Goal: Complete application form: Complete application form

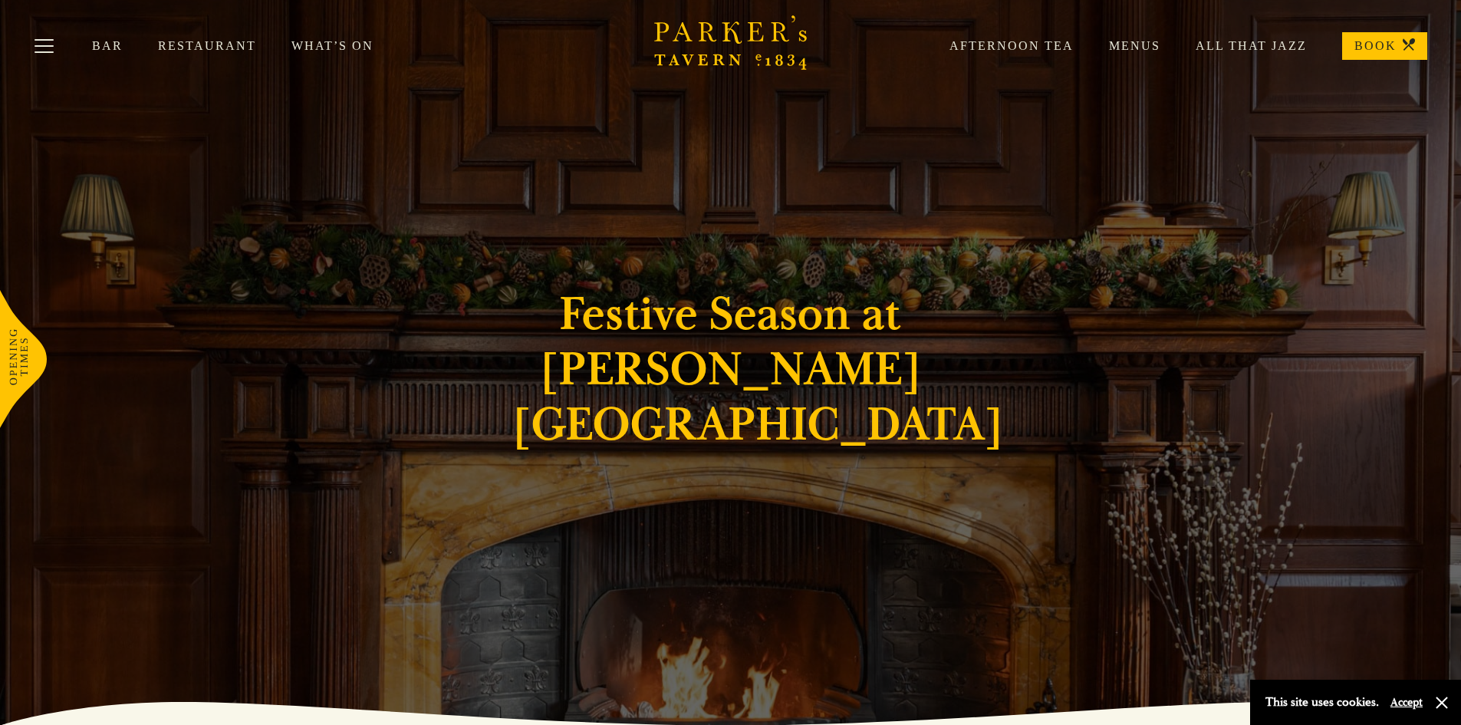
click at [321, 48] on link "What’s On" at bounding box center [349, 45] width 117 height 15
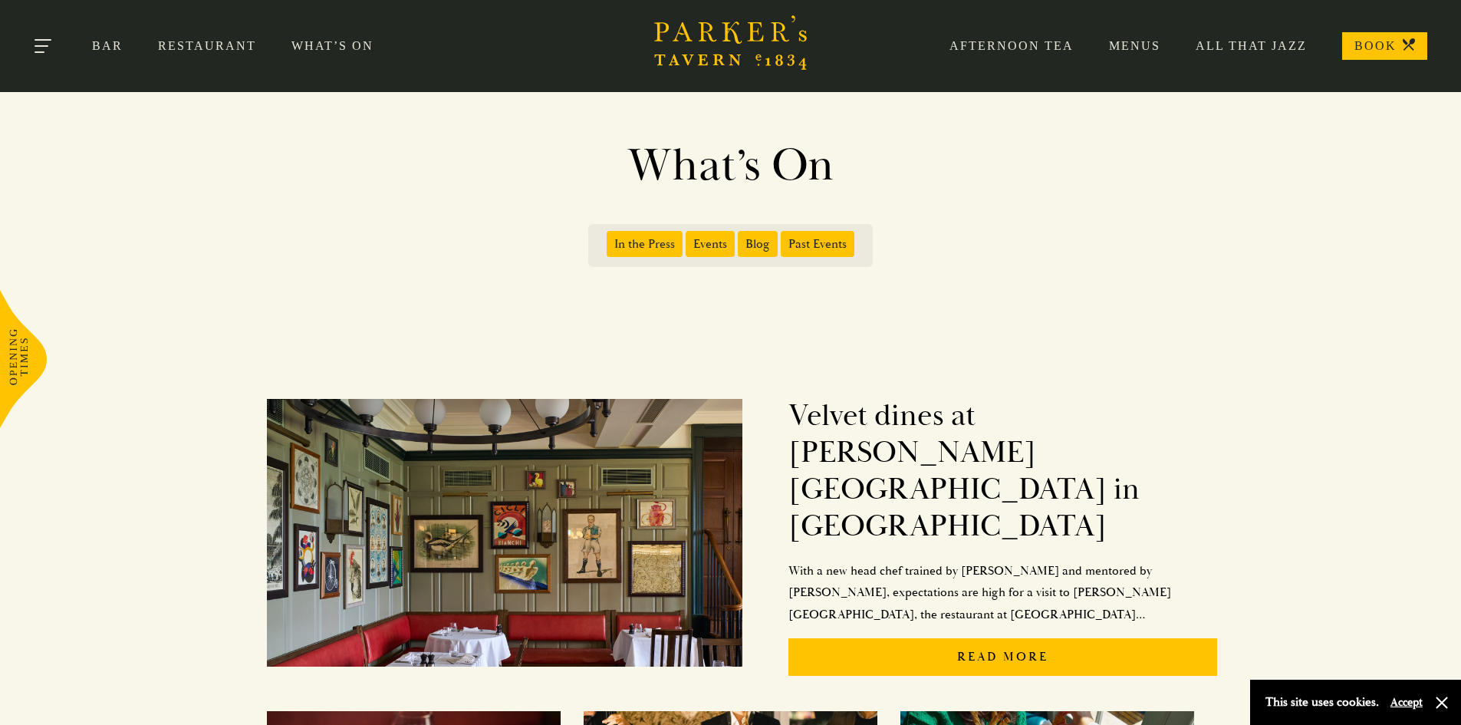
click at [38, 38] on button "Toggle navigation" at bounding box center [44, 48] width 65 height 65
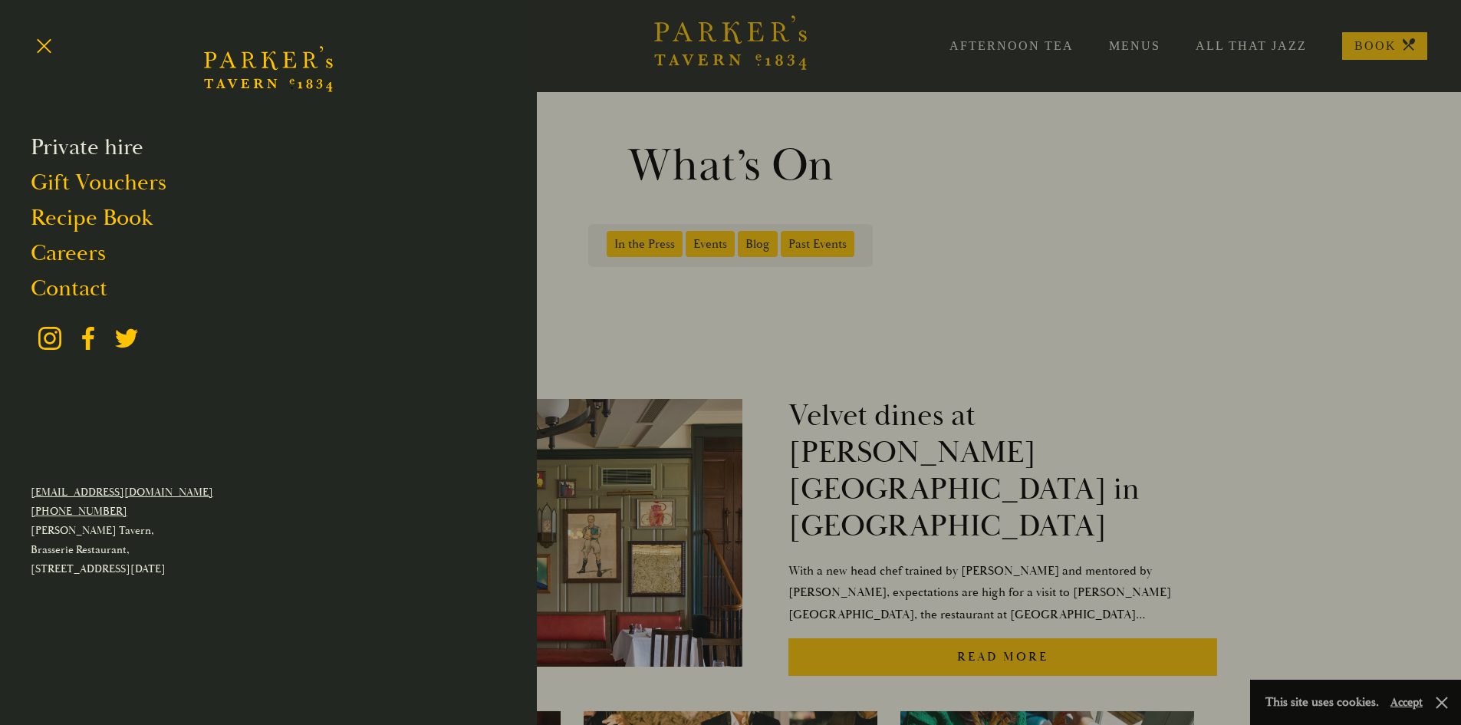
click at [75, 146] on link "Private hire" at bounding box center [87, 147] width 113 height 29
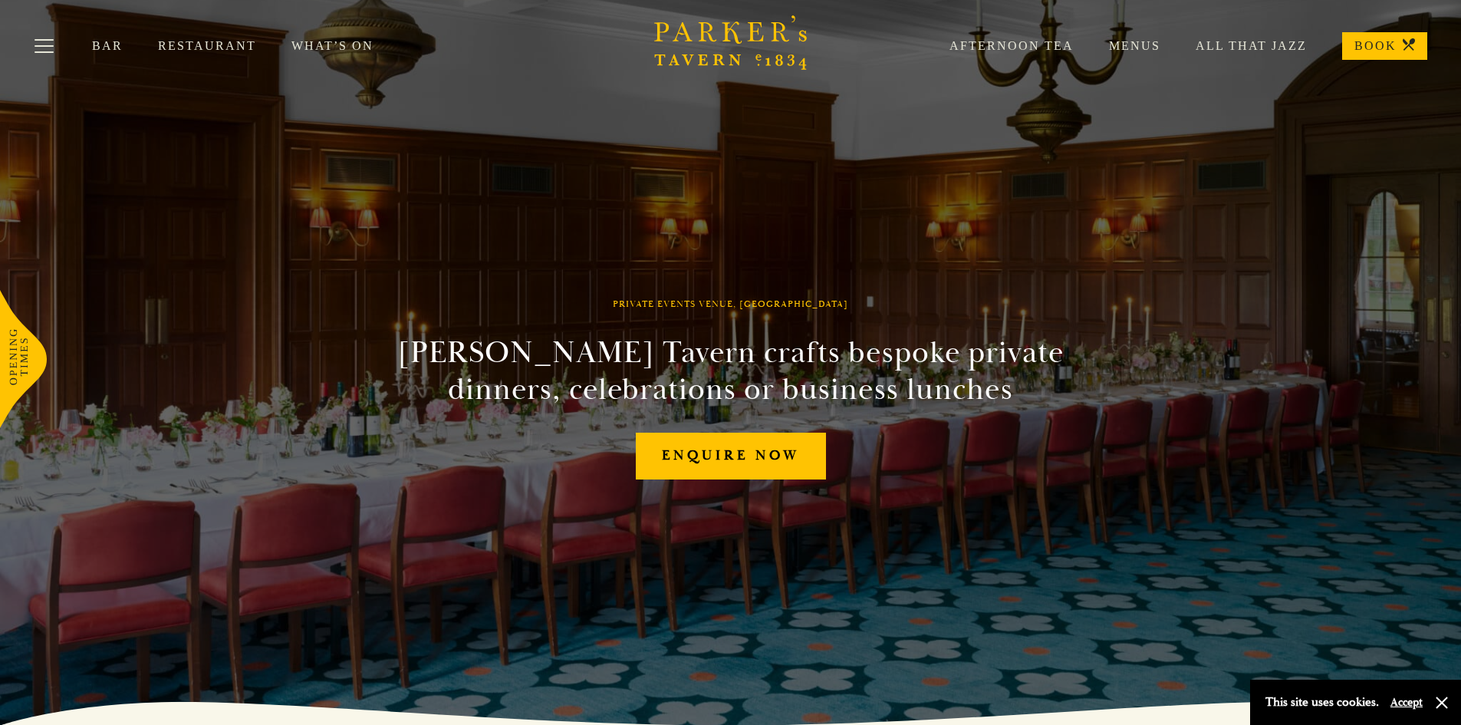
click at [1144, 38] on div "Afternoon Tea Menus All That Jazz BOOK" at bounding box center [1170, 46] width 513 height 28
click at [1134, 42] on link "Menus" at bounding box center [1117, 45] width 87 height 15
click at [750, 446] on link "Enquire now" at bounding box center [731, 456] width 190 height 47
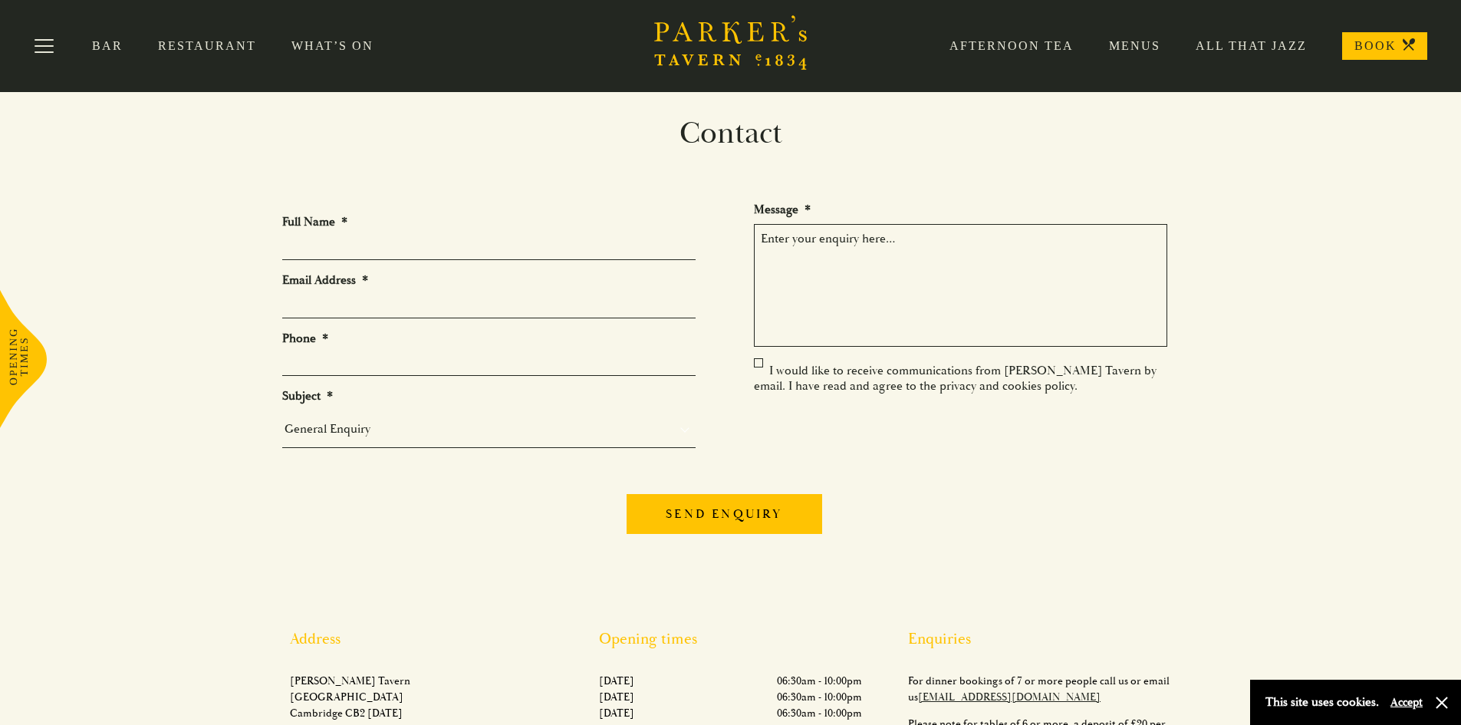
click at [377, 235] on li "Full Name *" at bounding box center [495, 237] width 426 height 46
click at [338, 249] on input "Full Name *" at bounding box center [488, 248] width 413 height 24
type input "Rachael Elsom"
click at [313, 302] on input "Email Address *" at bounding box center [488, 307] width 413 height 24
type input "rachael.elsom@alchemab.com"
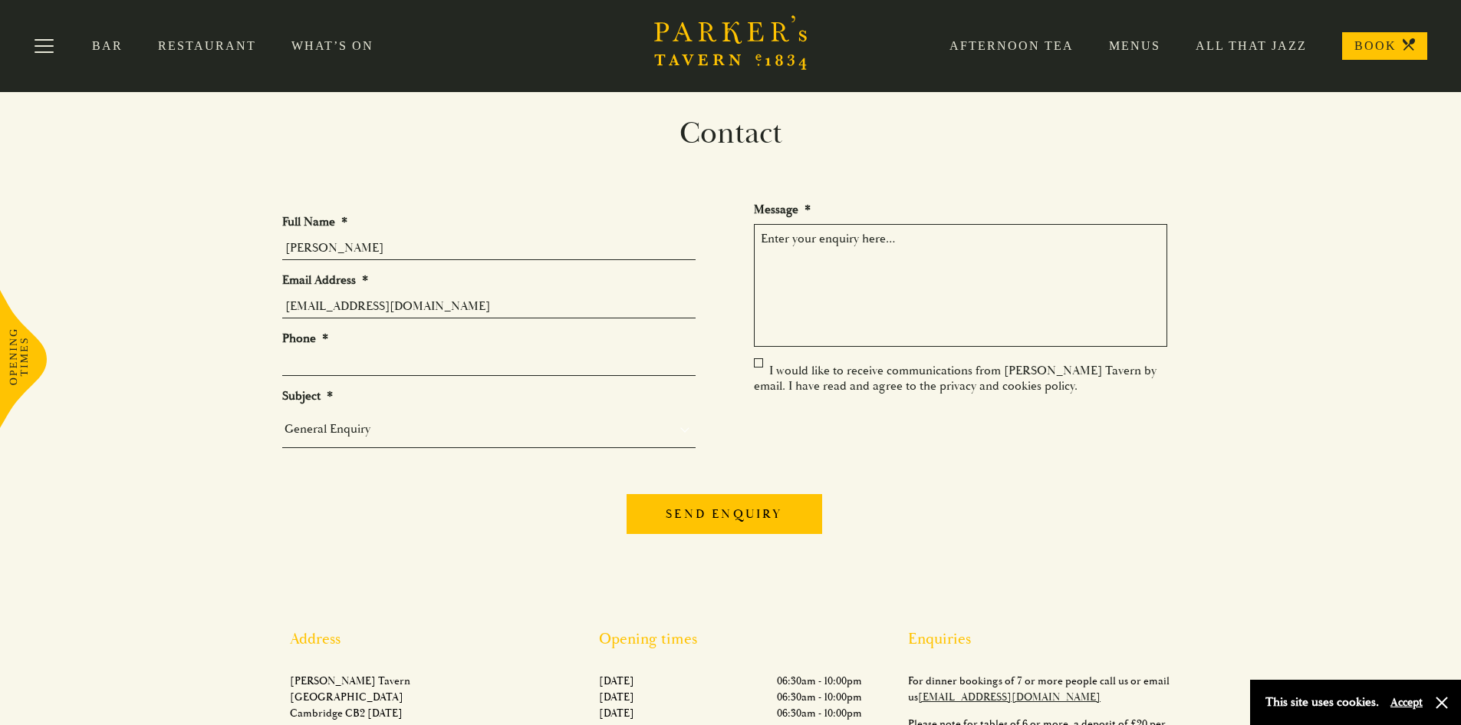
click at [312, 355] on li "Phone *" at bounding box center [495, 354] width 426 height 46
click at [311, 367] on input "Phone *" at bounding box center [488, 364] width 413 height 24
type input "07742600833"
click at [351, 430] on select "General Enquiry Private Bookings Group Bookings Events" at bounding box center [488, 428] width 413 height 21
select select "Group Bookings"
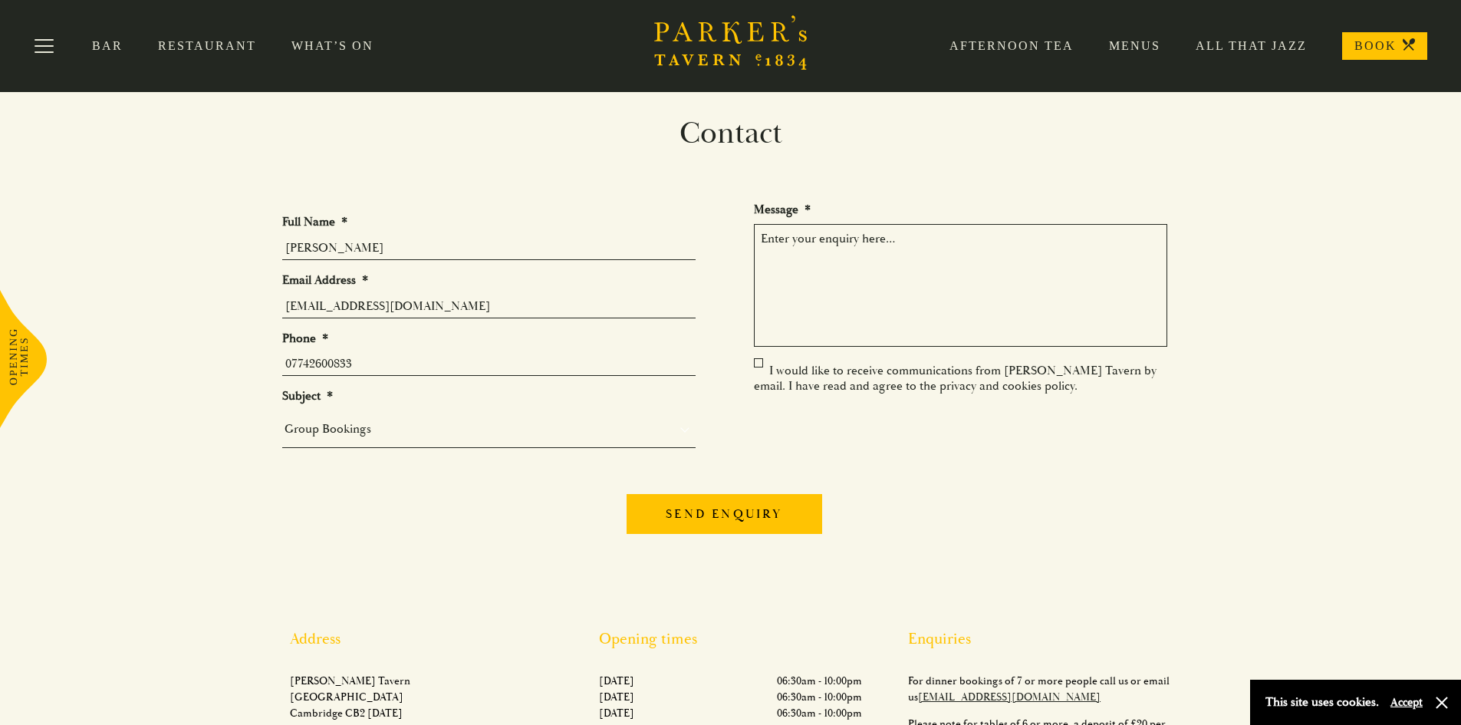
click at [282, 423] on select "General Enquiry Private Bookings Group Bookings Events" at bounding box center [488, 428] width 413 height 21
click at [856, 262] on textarea "Message *" at bounding box center [960, 285] width 413 height 123
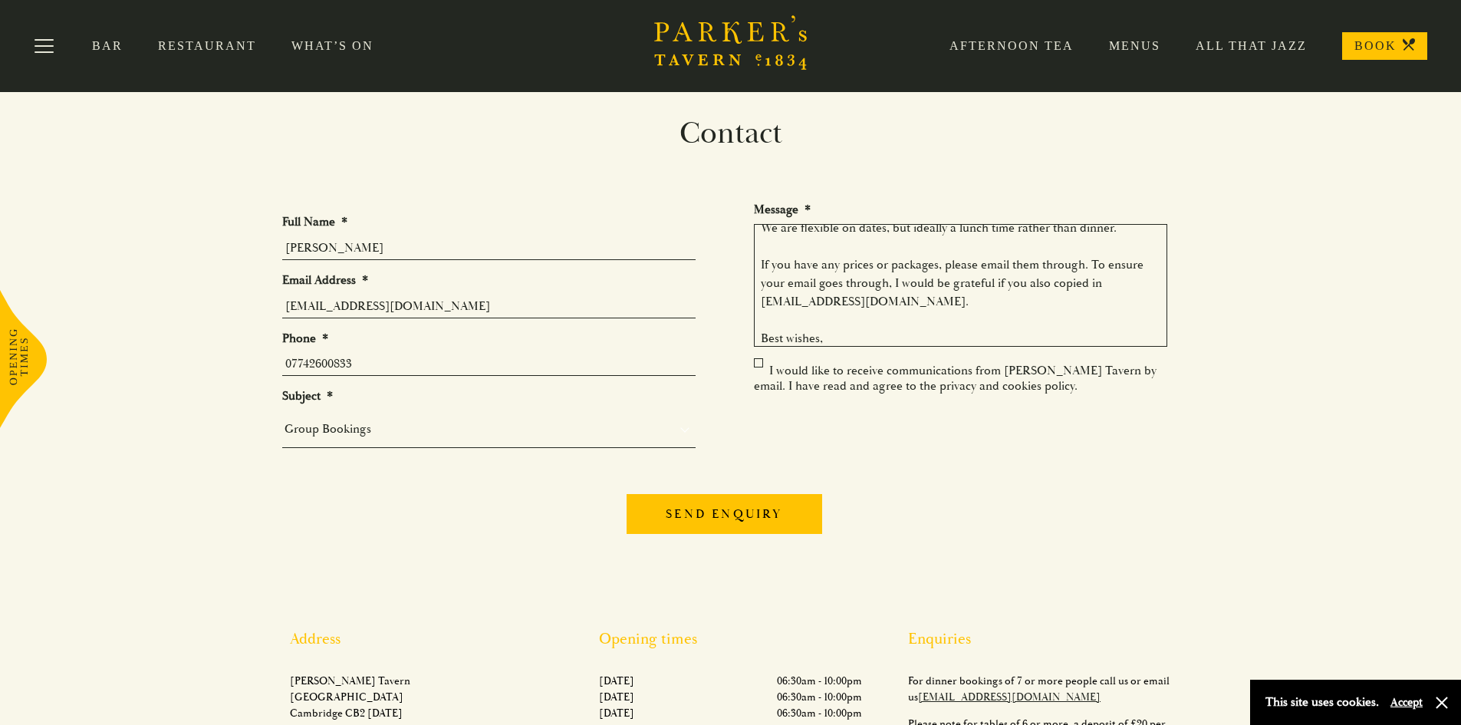
scroll to position [103, 0]
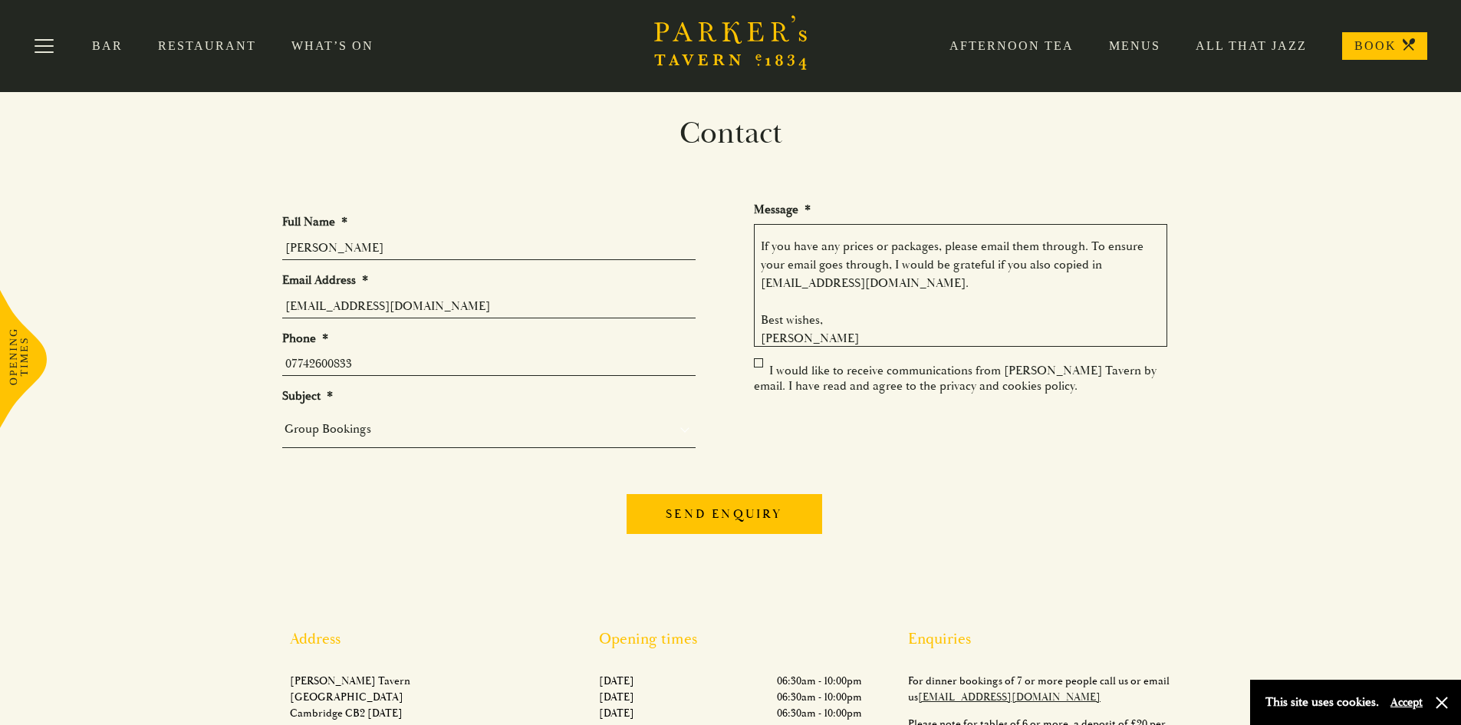
type textarea "Hello, I am looking to host a company christmas lunch for approx 60 people. We …"
click at [702, 524] on input "Send enquiry" at bounding box center [724, 514] width 195 height 40
click at [738, 519] on input "Send enquiry" at bounding box center [712, 514] width 195 height 40
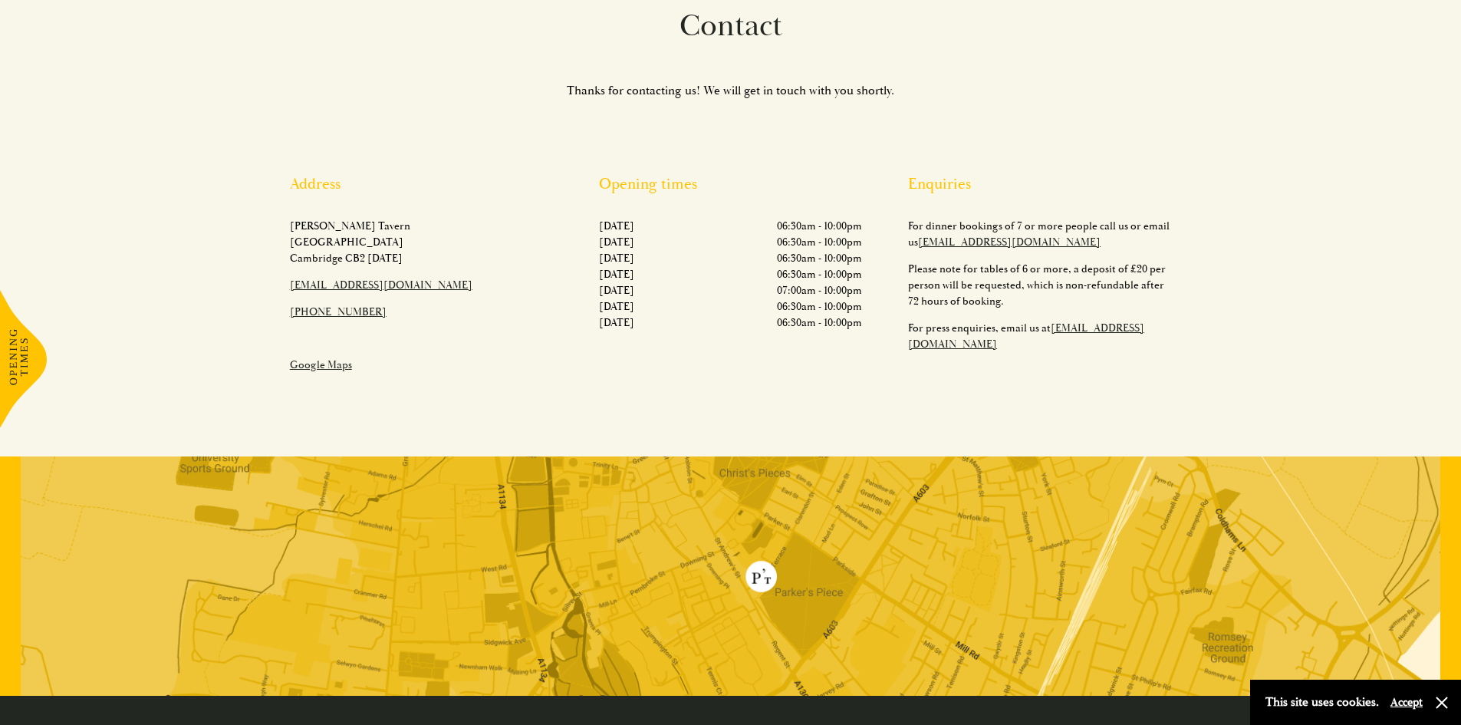
scroll to position [114, 0]
